Goal: Task Accomplishment & Management: Manage account settings

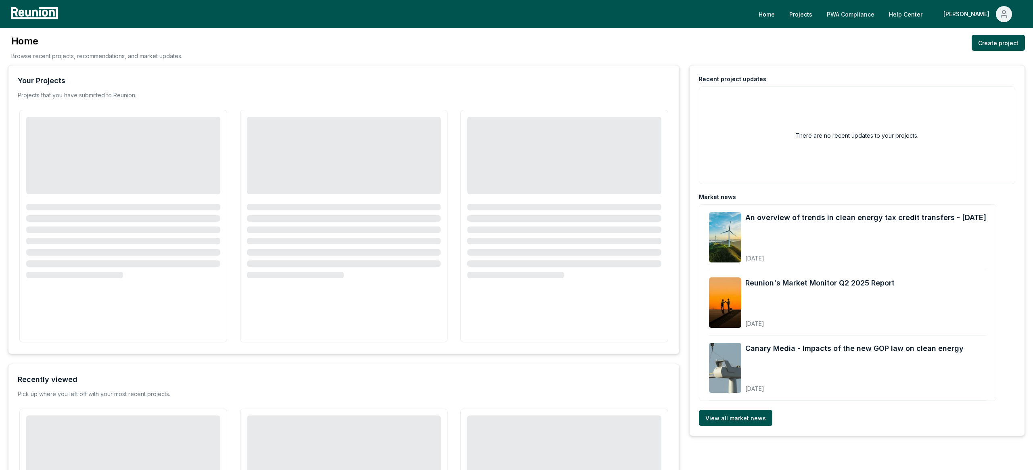
click at [865, 12] on link "PWA Compliance" at bounding box center [850, 14] width 61 height 16
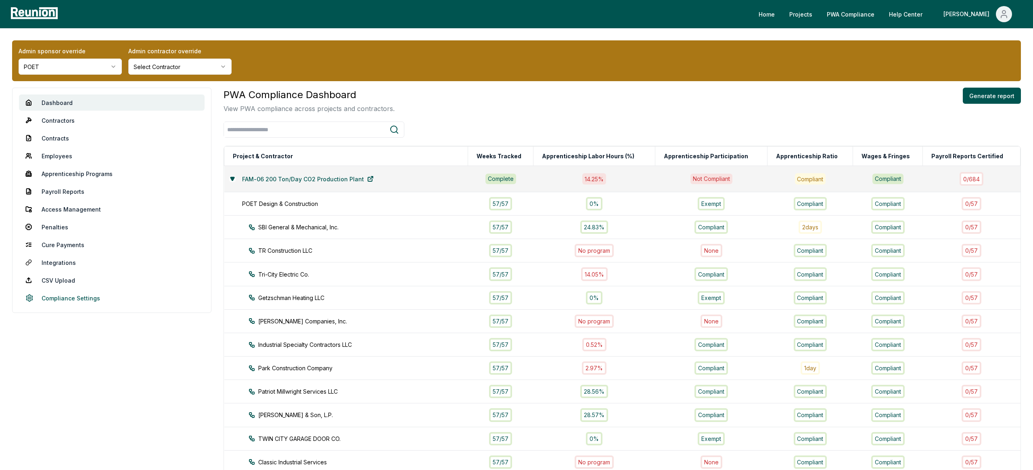
click at [84, 295] on link "Compliance Settings" at bounding box center [112, 298] width 186 height 16
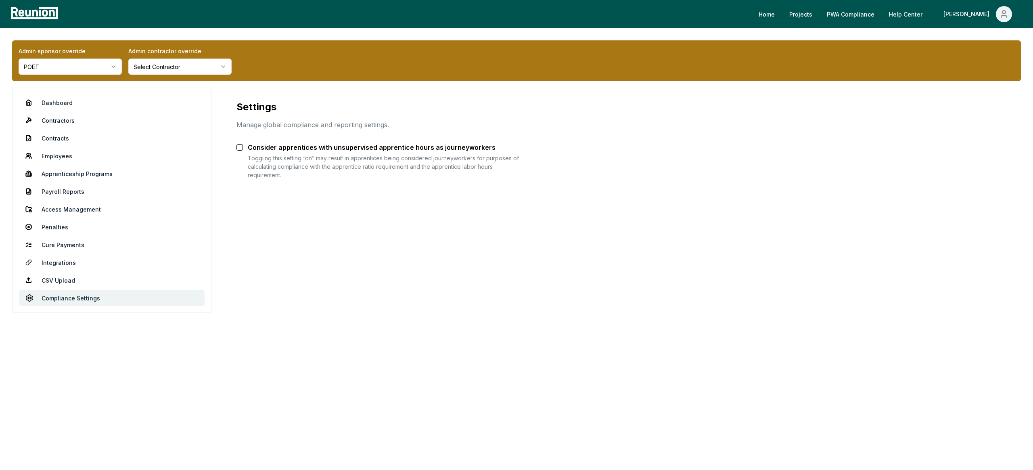
click at [236, 145] on button "Consider apprentices with unsupervised apprentice hours as journeyworkers" at bounding box center [239, 147] width 6 height 6
click at [522, 121] on div "Settings Manage global compliance and reporting settings. Consider apprentices …" at bounding box center [379, 140] width 310 height 105
